Goal: Task Accomplishment & Management: Manage account settings

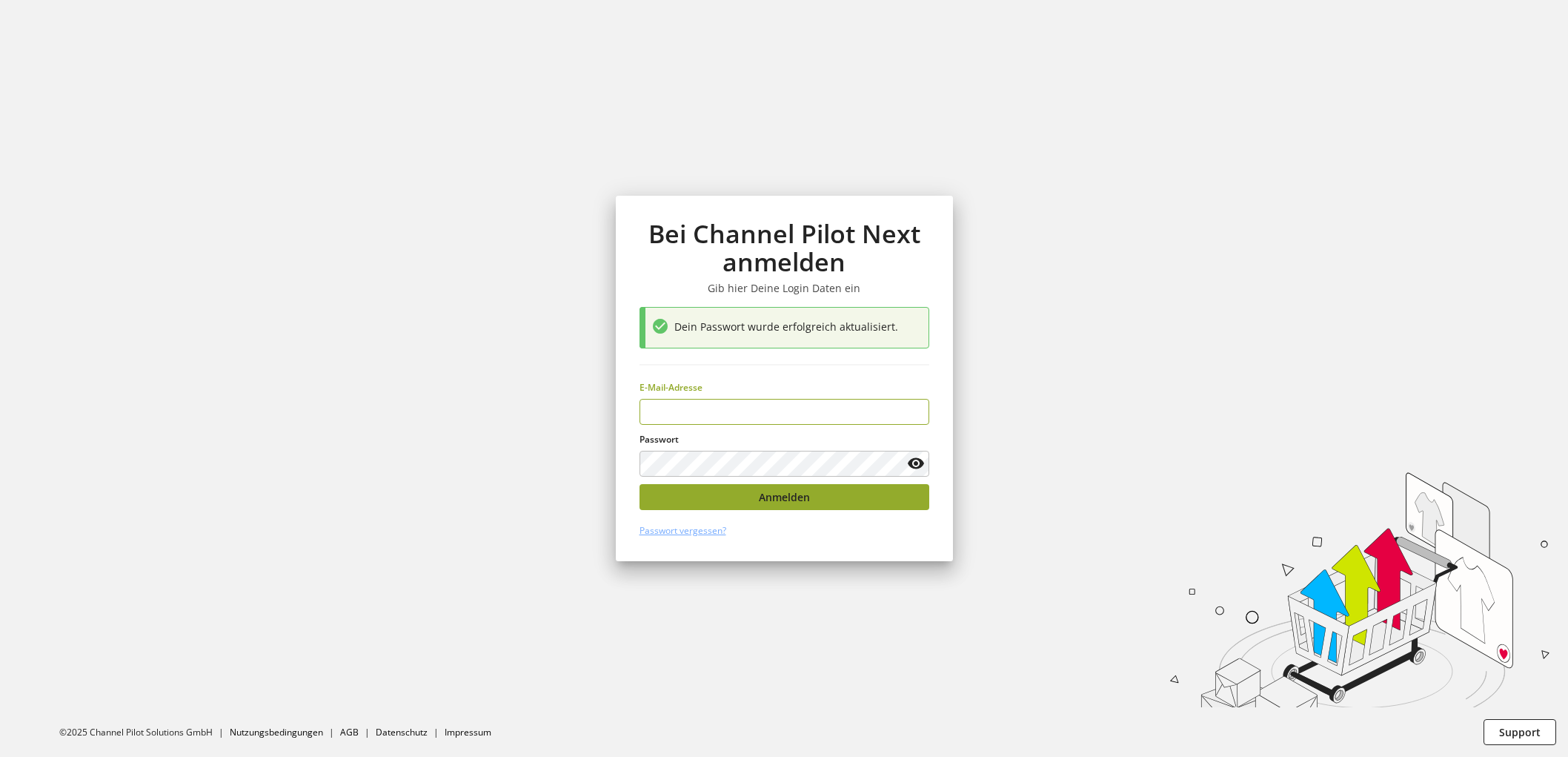
type input "**********"
click at [744, 503] on button "Anmelden" at bounding box center [784, 497] width 289 height 26
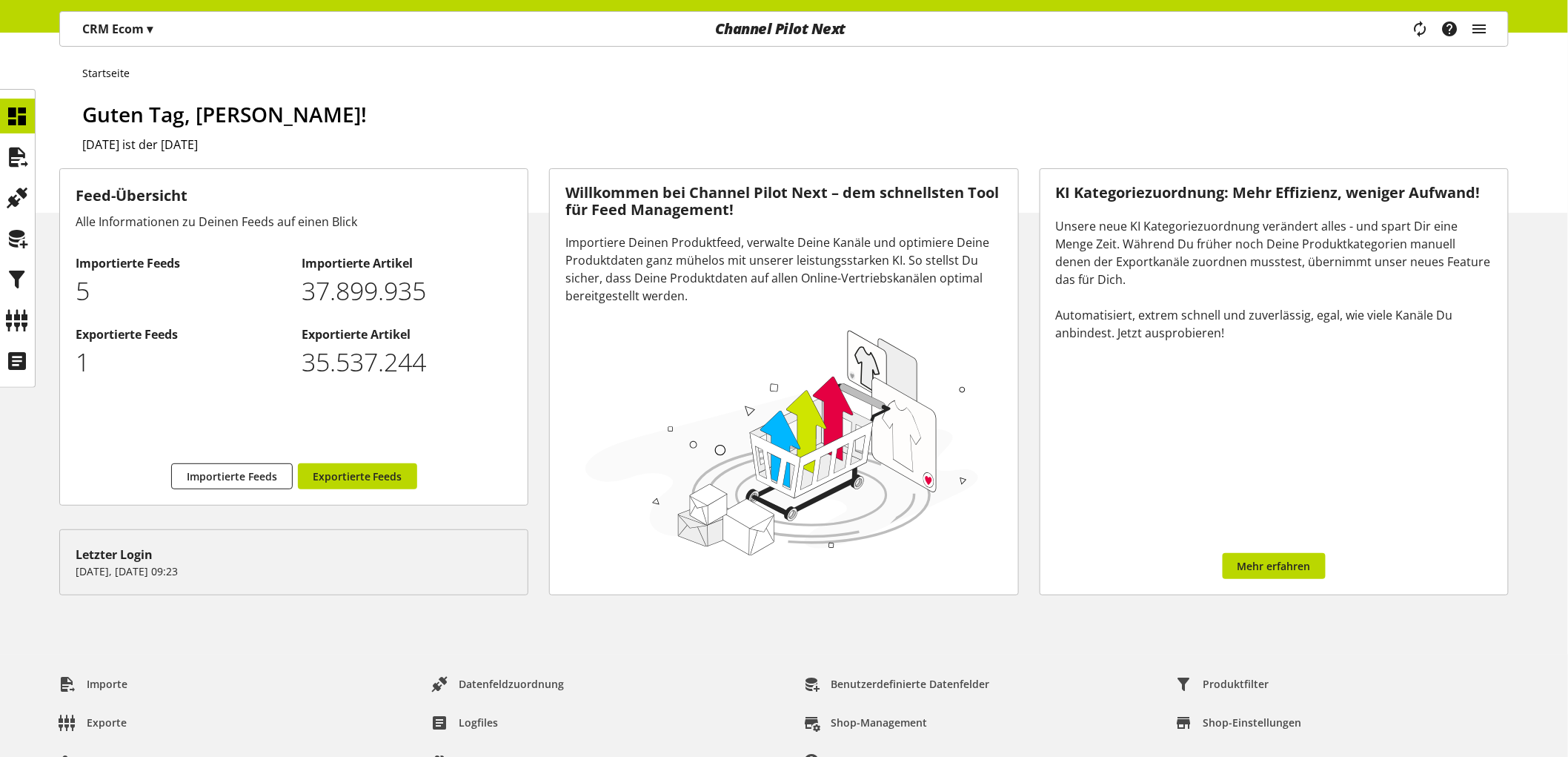
click at [1489, 25] on div "Task-Manager Hilfe-Center [PERSON_NAME] [PERSON_NAME][EMAIL_ADDRESS][DOMAIN_NAM…" at bounding box center [1455, 29] width 104 height 34
click at [1474, 32] on icon "main navigation" at bounding box center [1479, 29] width 18 height 27
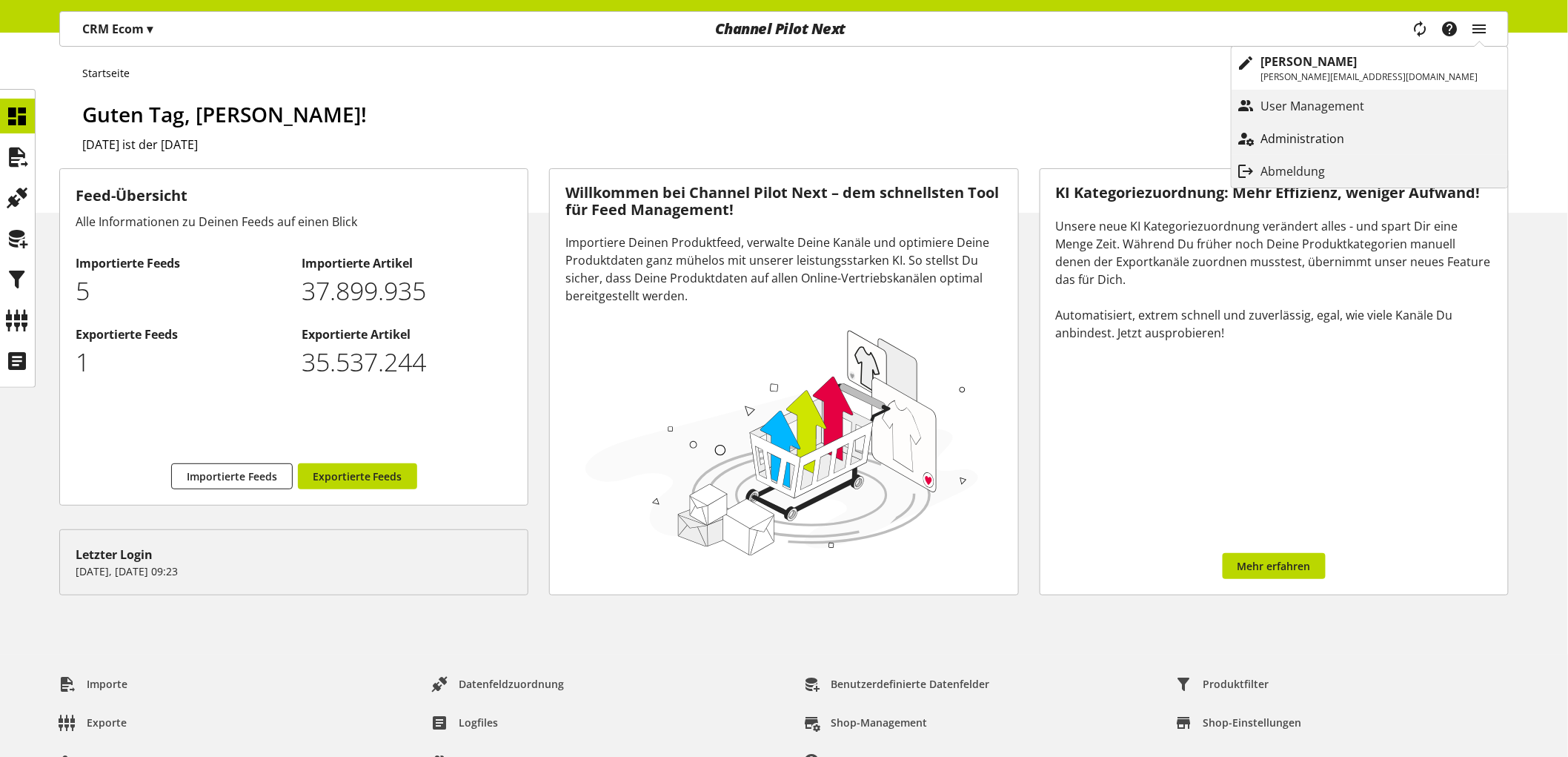
click at [1362, 143] on p "Administration" at bounding box center [1318, 138] width 114 height 18
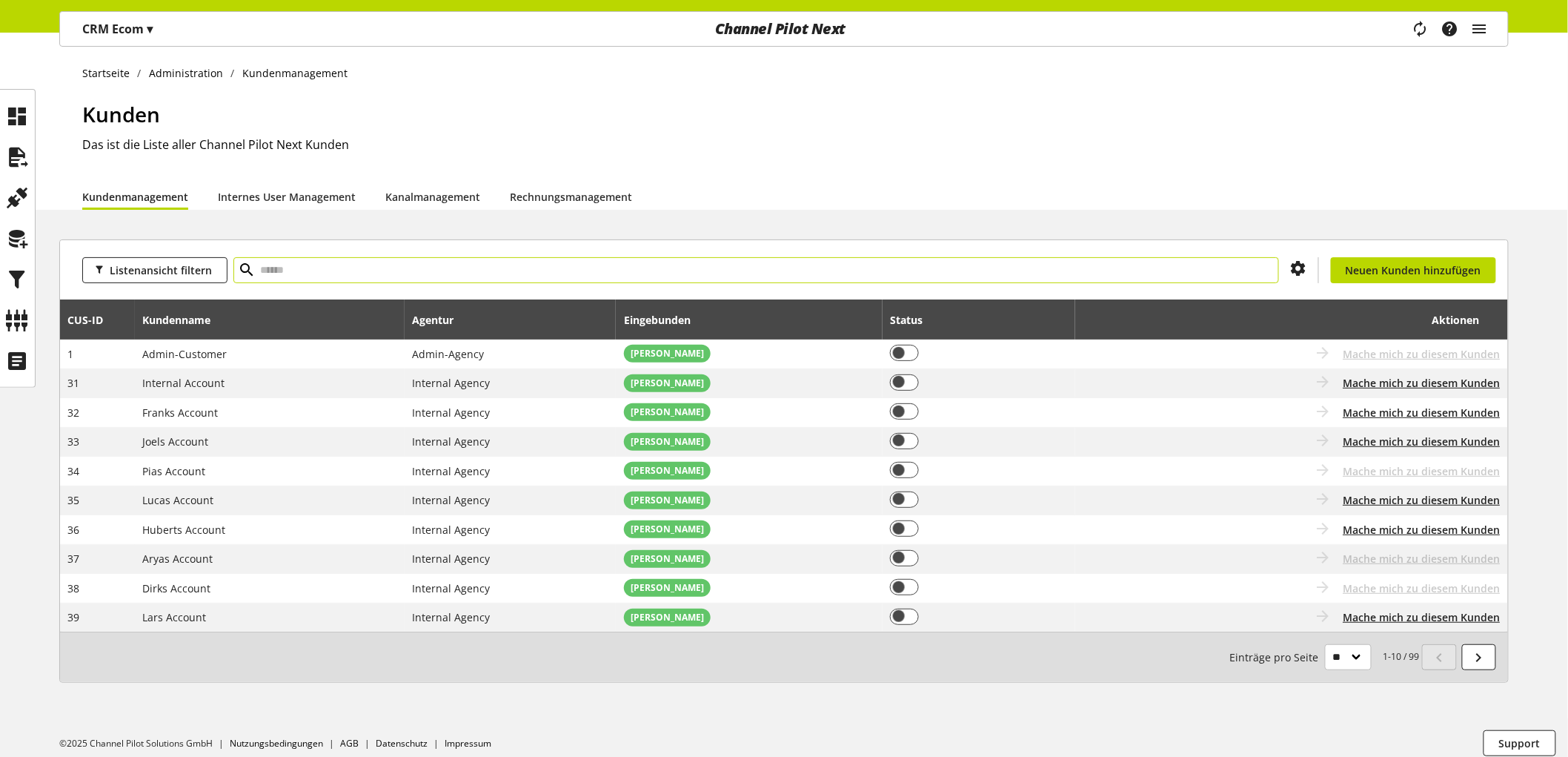
click at [491, 276] on input "text" at bounding box center [756, 270] width 1046 height 26
type input "*********"
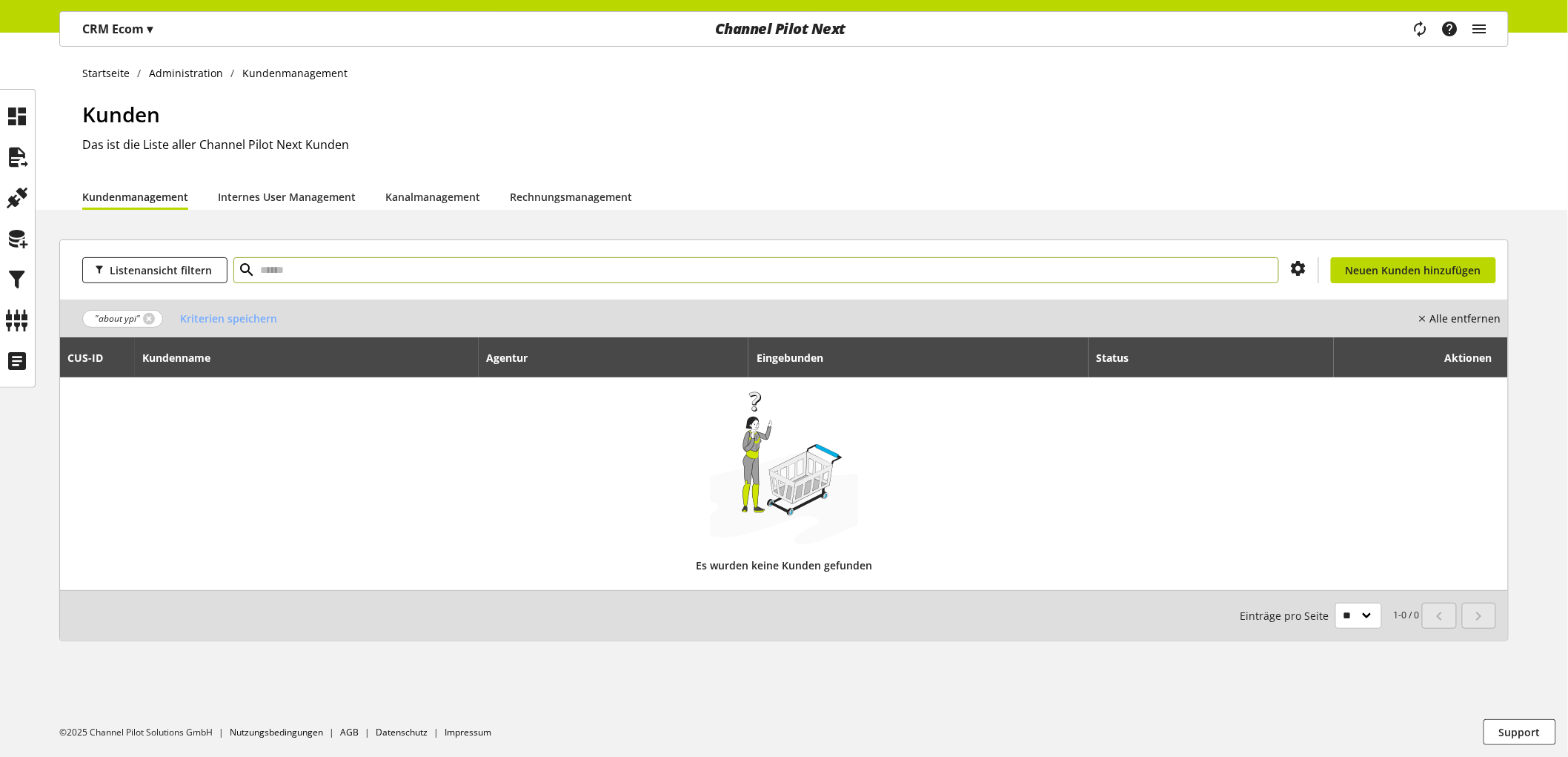
click at [491, 276] on input "text" at bounding box center [756, 270] width 1046 height 26
type input "*****"
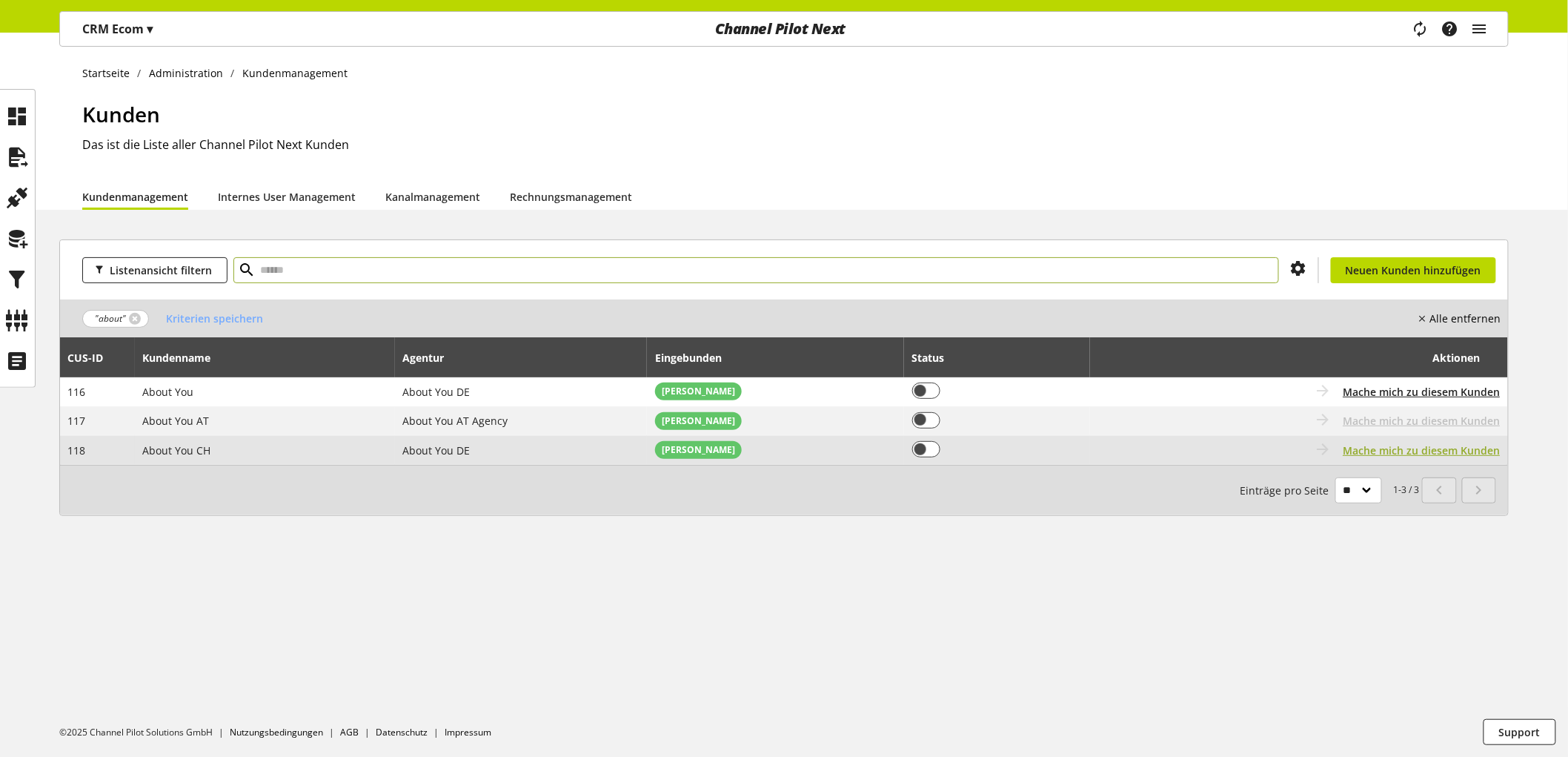
click at [1366, 450] on span "Mache mich zu diesem Kunden" at bounding box center [1423, 450] width 157 height 16
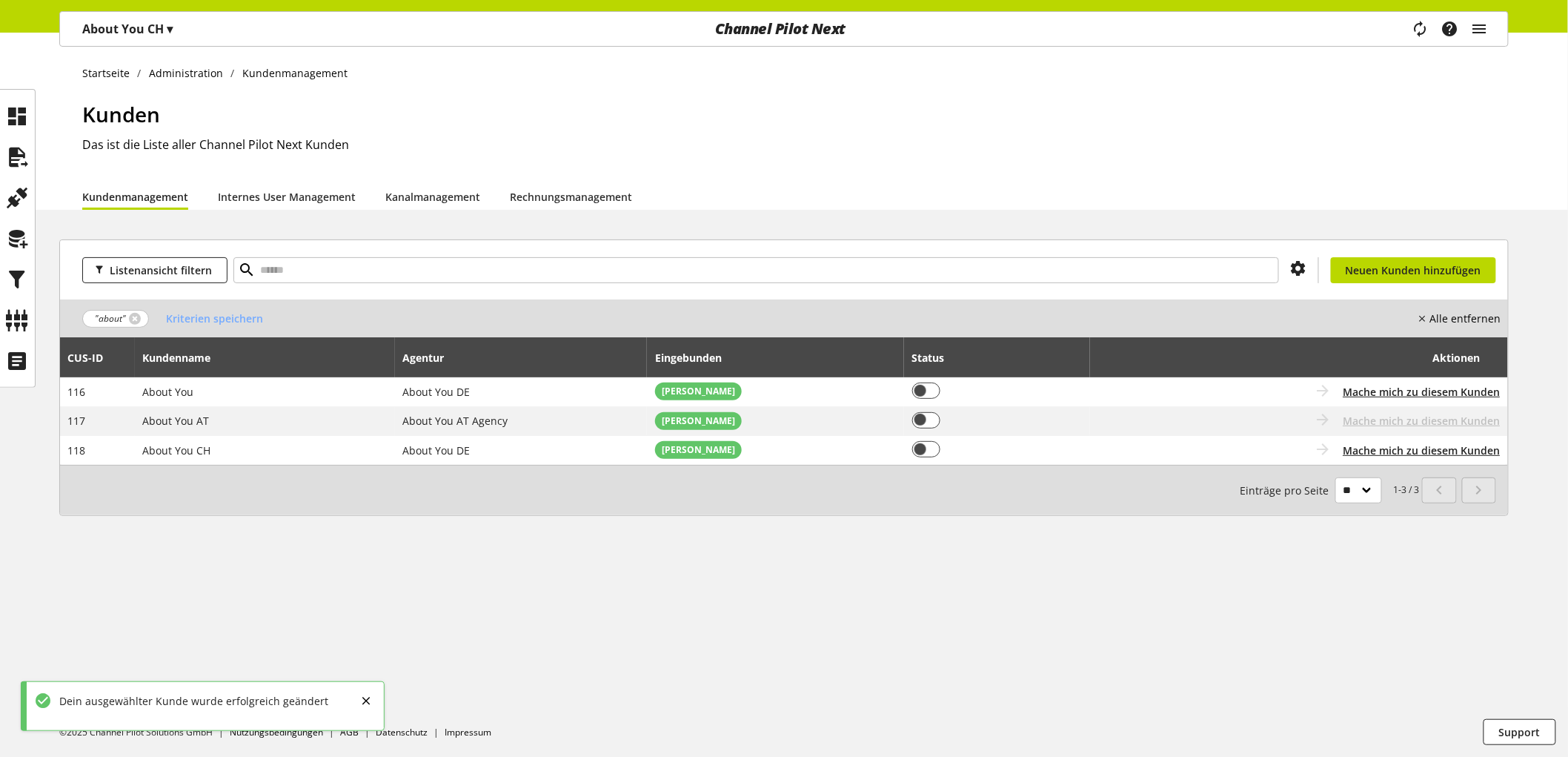
click at [164, 34] on p "About You CH ▾" at bounding box center [128, 29] width 91 height 18
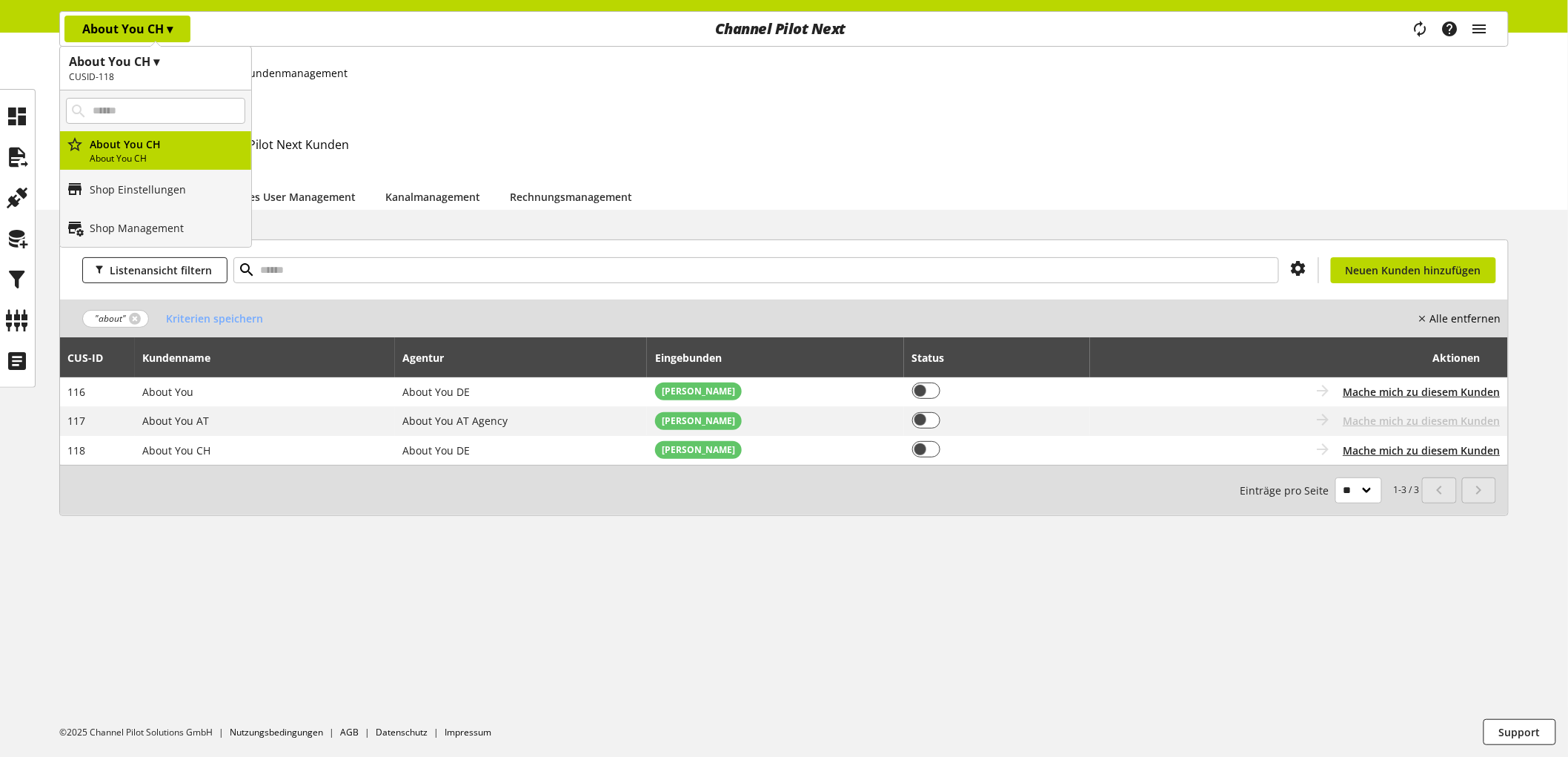
click at [118, 53] on h1 "About You CH ▾" at bounding box center [156, 61] width 174 height 18
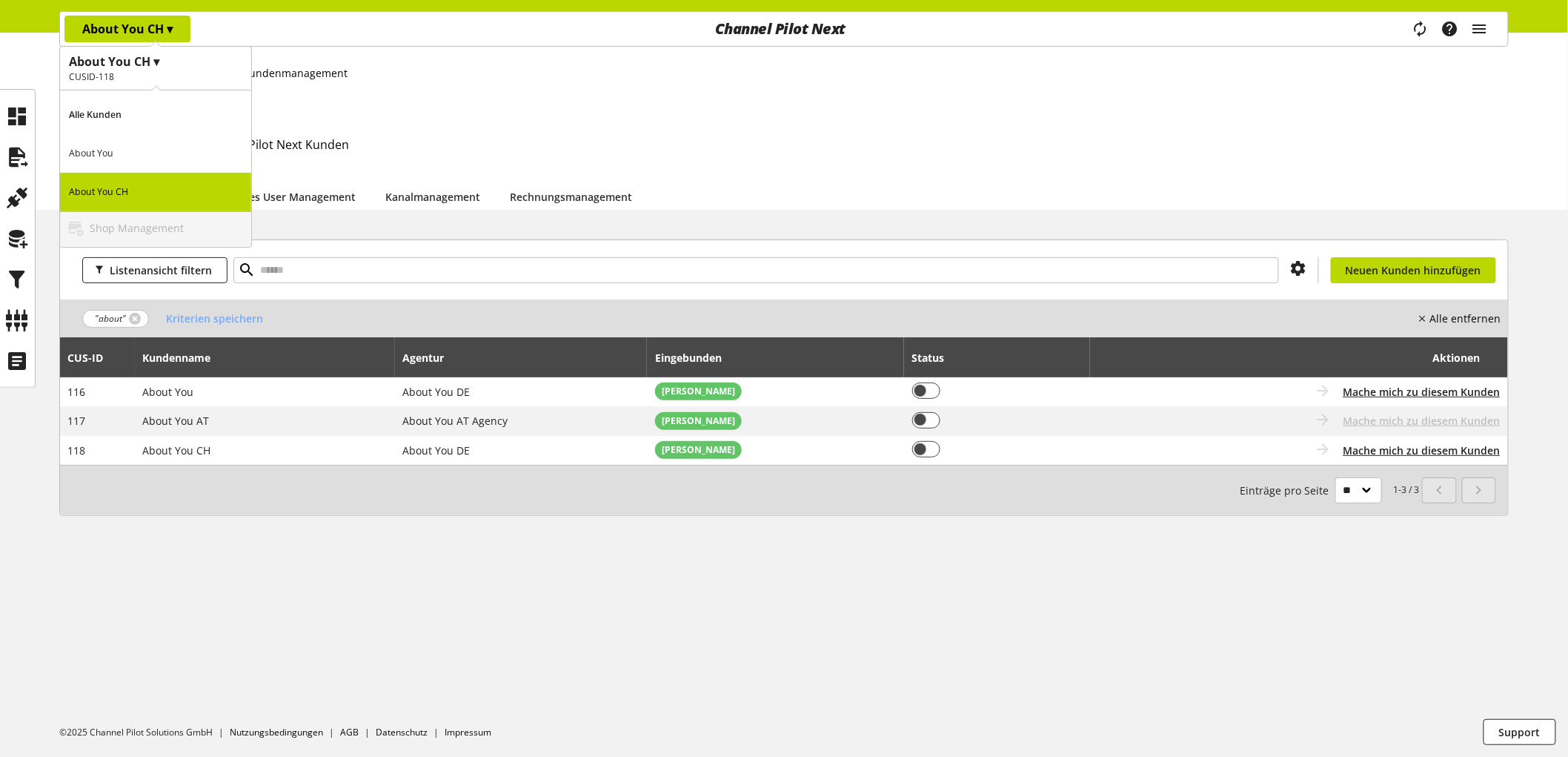
click at [149, 146] on p "About You" at bounding box center [155, 153] width 191 height 39
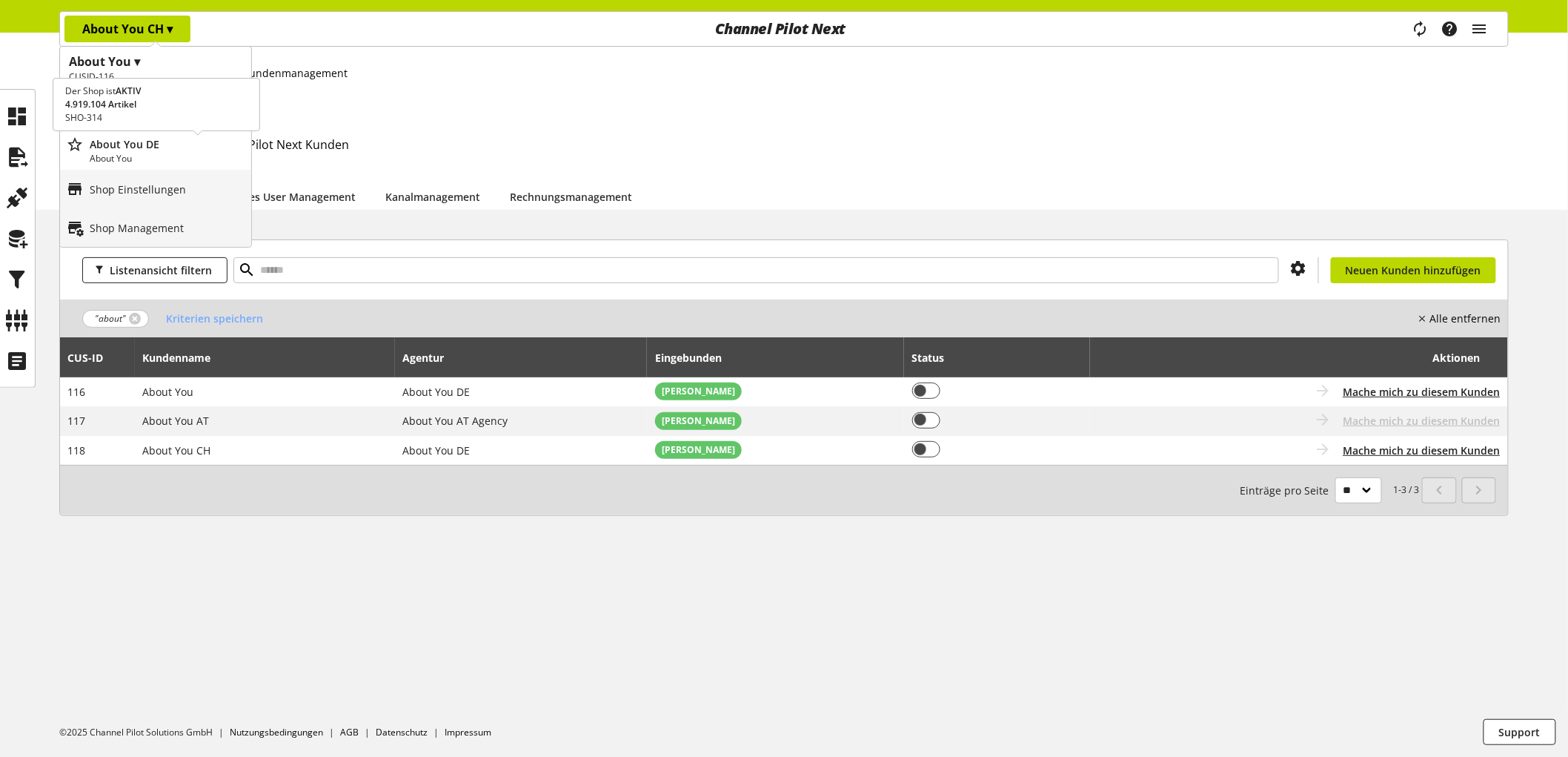
click at [149, 146] on p "About You DE" at bounding box center [167, 144] width 155 height 16
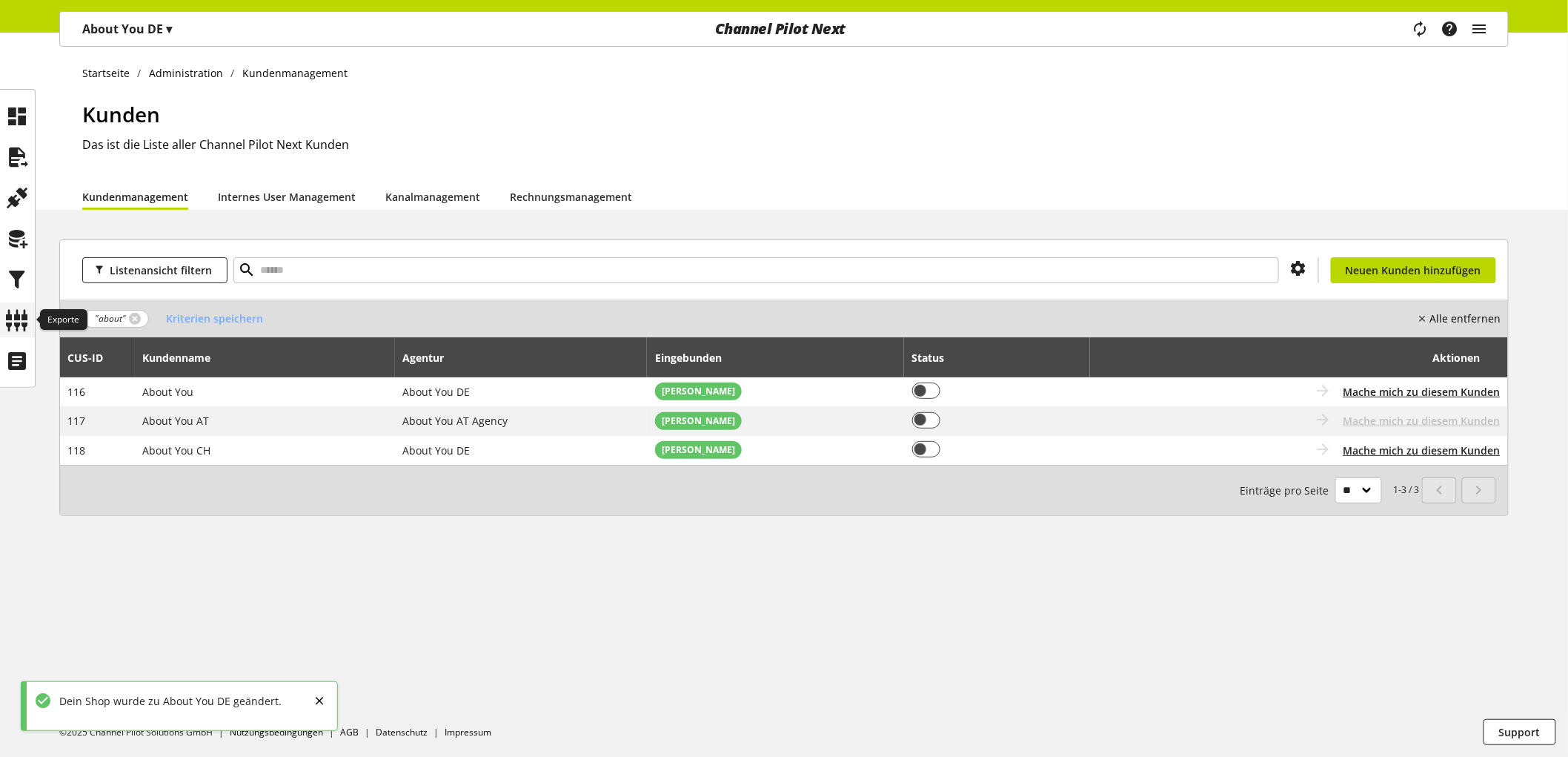
click at [18, 319] on icon at bounding box center [18, 320] width 24 height 30
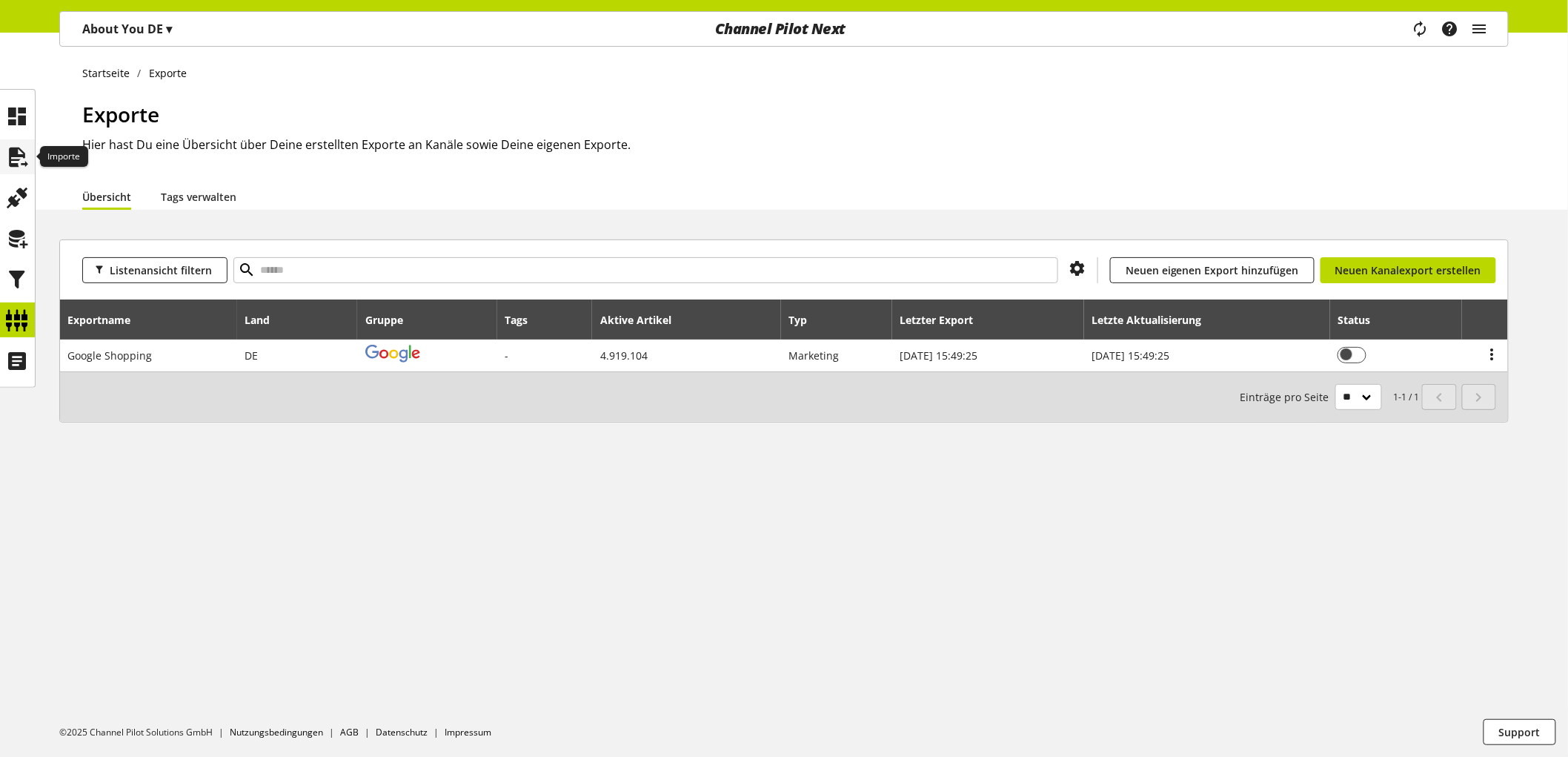
click at [1, 162] on div at bounding box center [18, 157] width 35 height 35
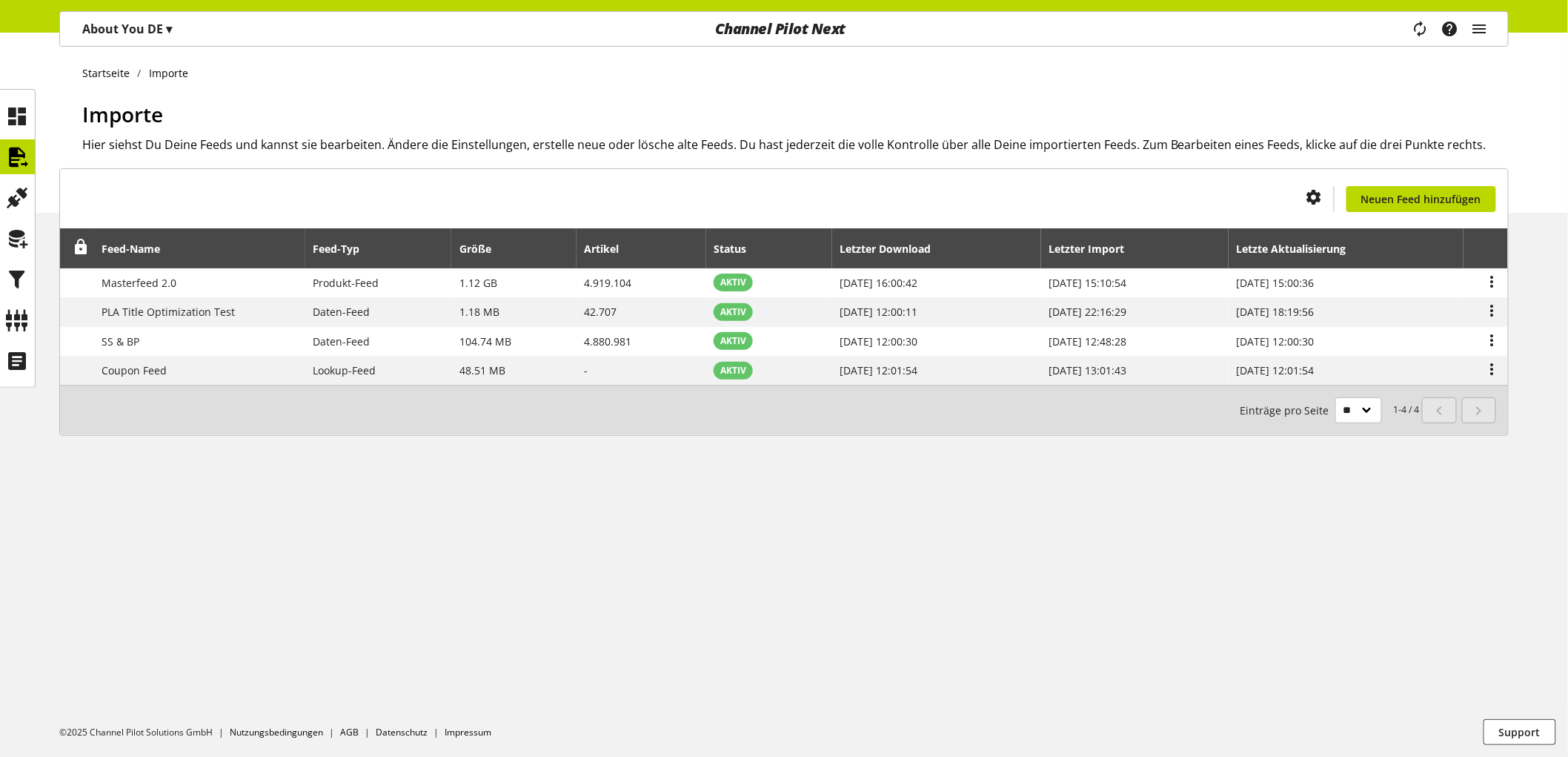
click at [17, 387] on div "Du bist nicht berechtigt, einen Import-Feed zu erstellen. Neuen Feed hinzufügen…" at bounding box center [784, 320] width 1568 height 303
click at [33, 366] on div at bounding box center [18, 360] width 35 height 35
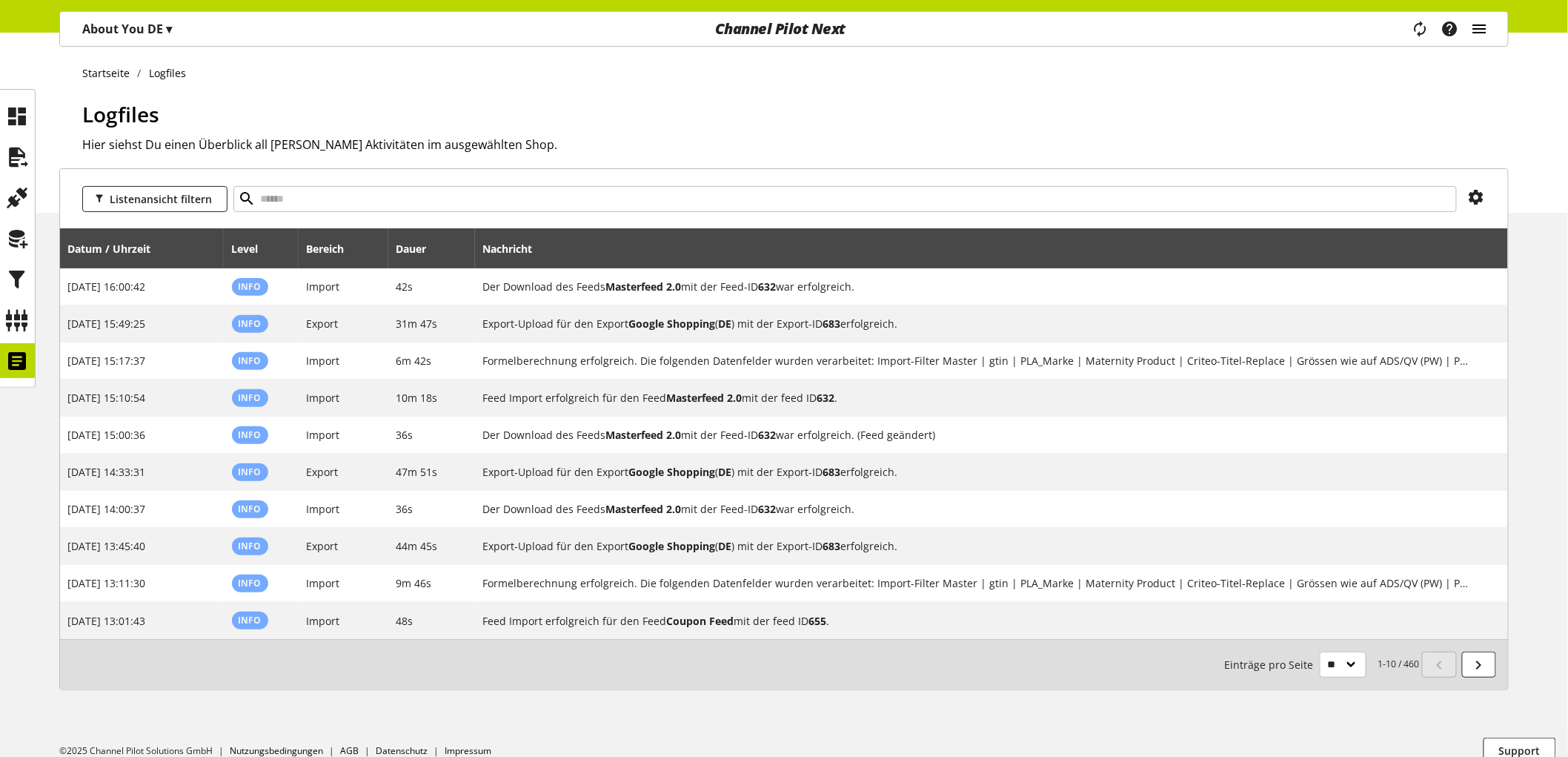
click at [1484, 39] on icon "main navigation" at bounding box center [1479, 29] width 18 height 27
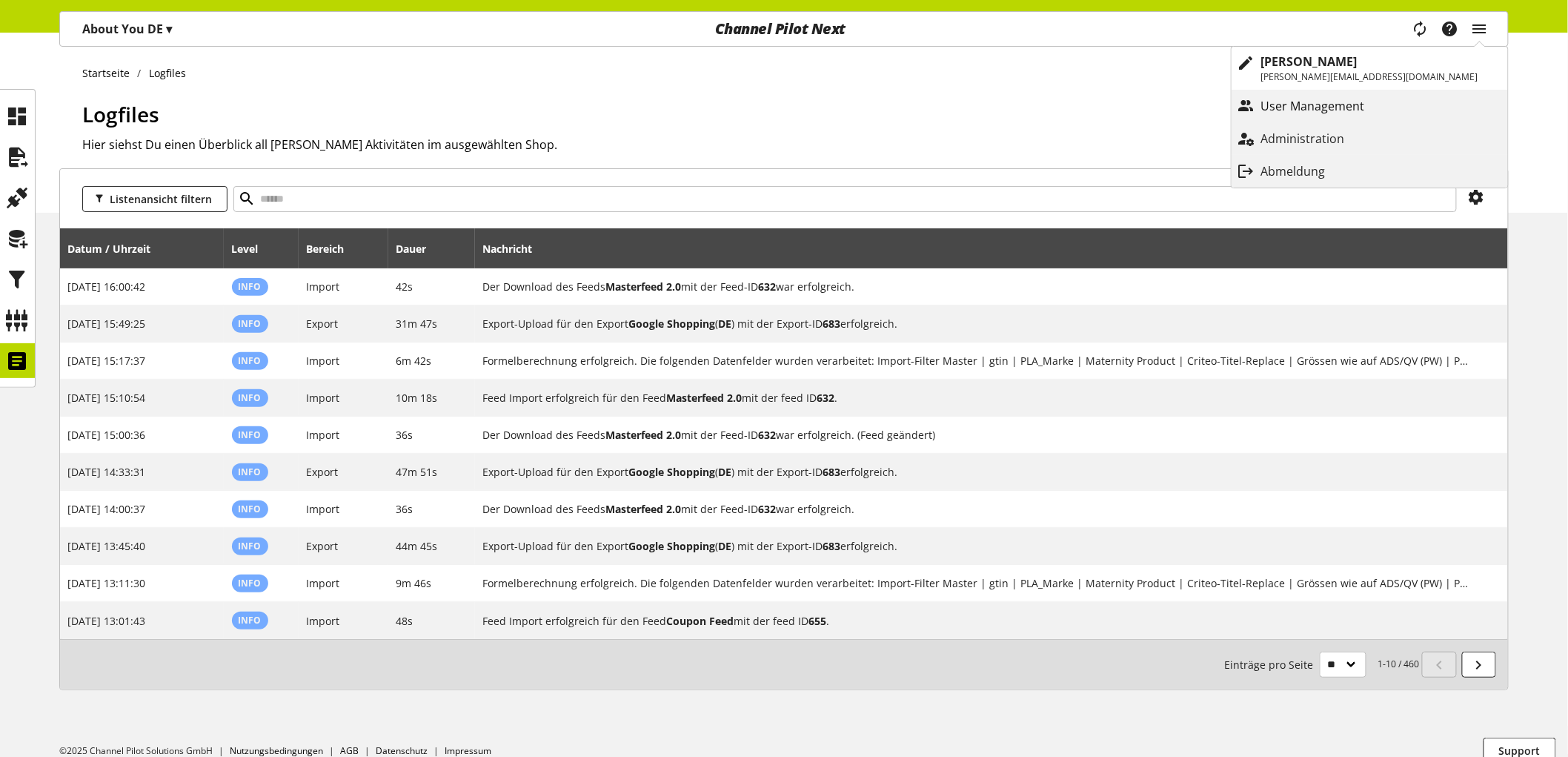
click at [1381, 108] on p "User Management" at bounding box center [1329, 105] width 133 height 18
